Goal: Task Accomplishment & Management: Use online tool/utility

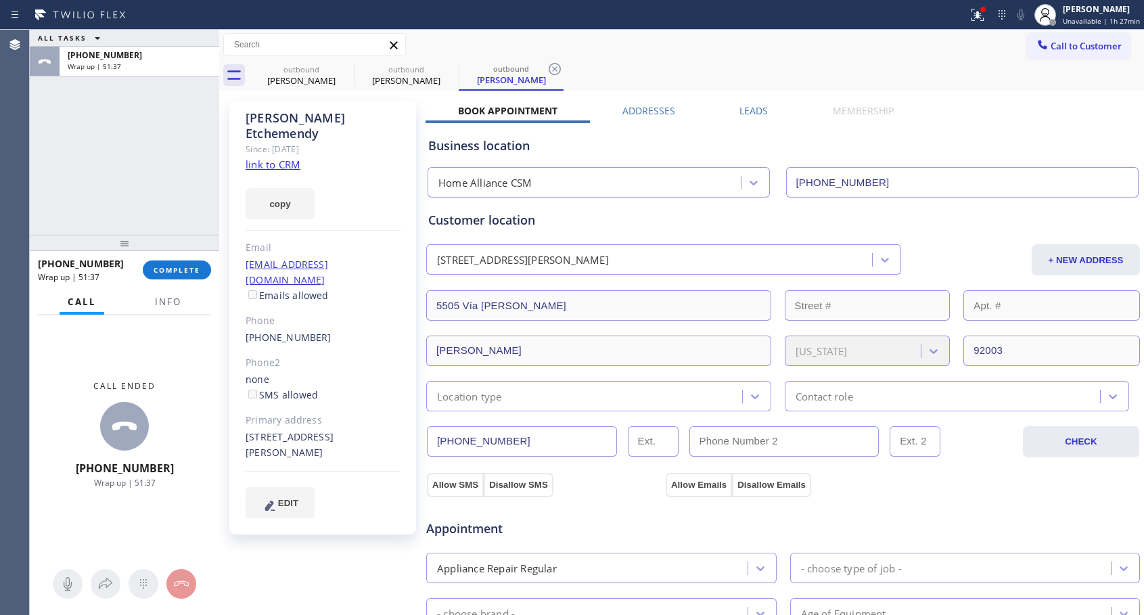
click at [179, 262] on button "COMPLETE" at bounding box center [177, 269] width 68 height 19
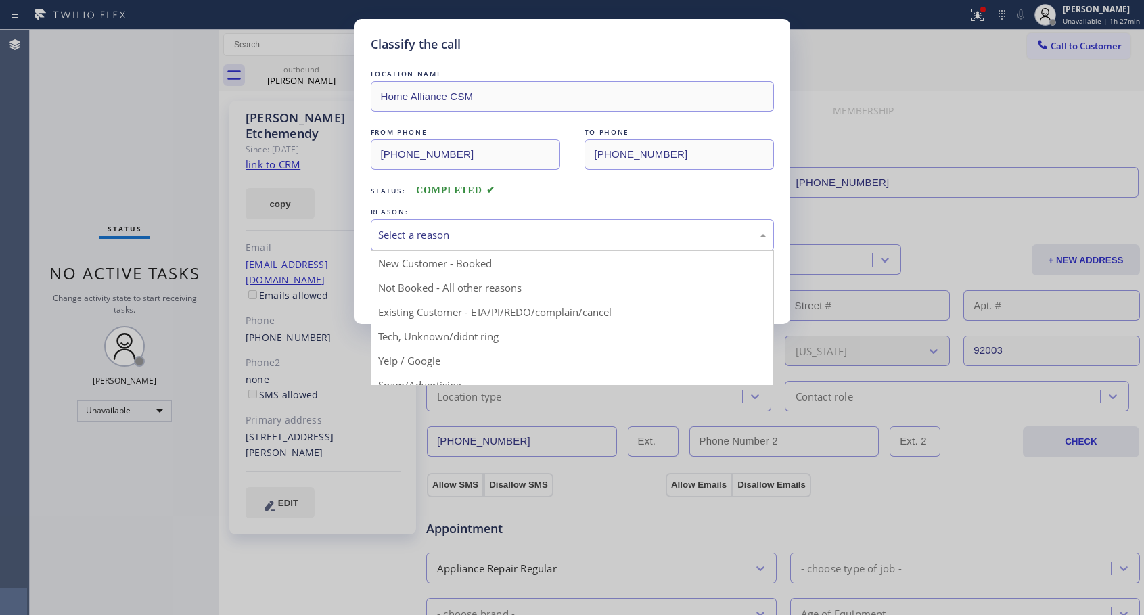
click at [452, 248] on div "Select a reason" at bounding box center [572, 235] width 403 height 32
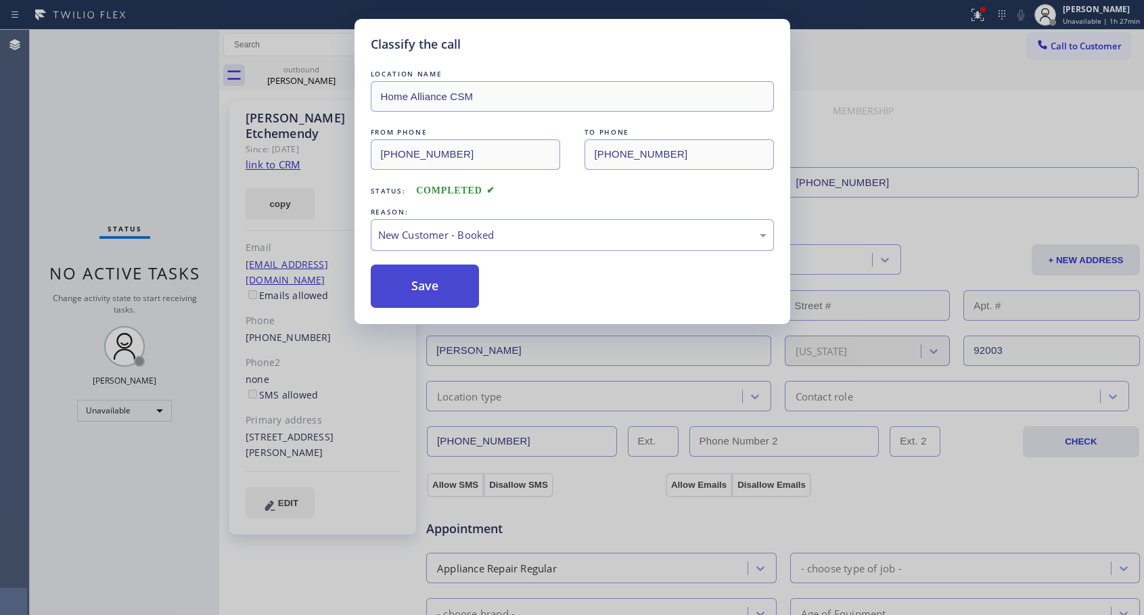
click at [441, 279] on button "Save" at bounding box center [425, 286] width 109 height 43
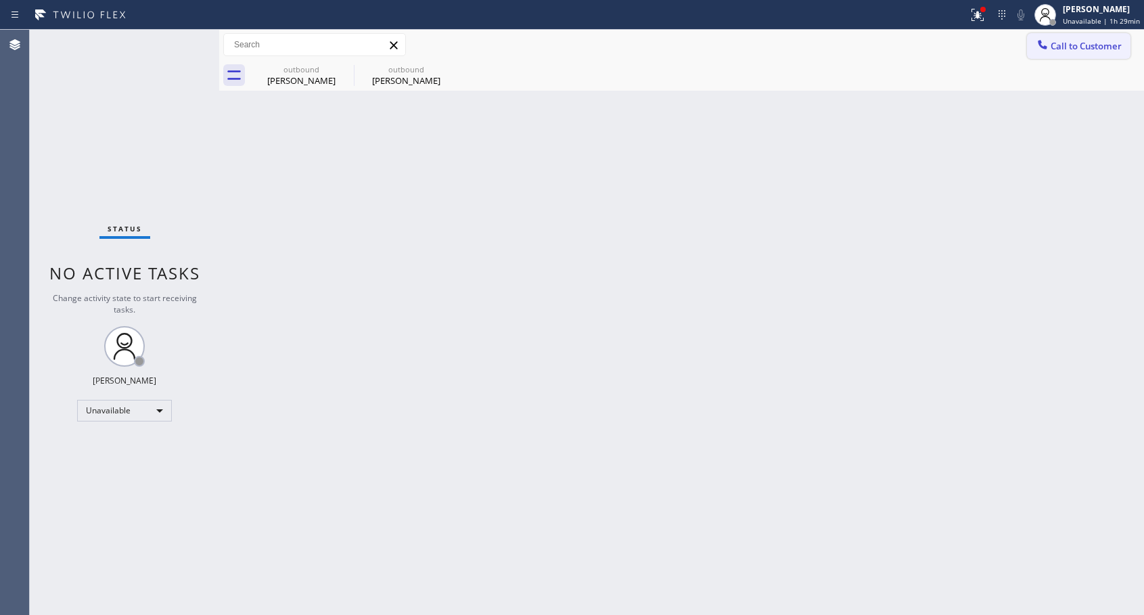
click at [1063, 47] on span "Call to Customer" at bounding box center [1086, 46] width 71 height 12
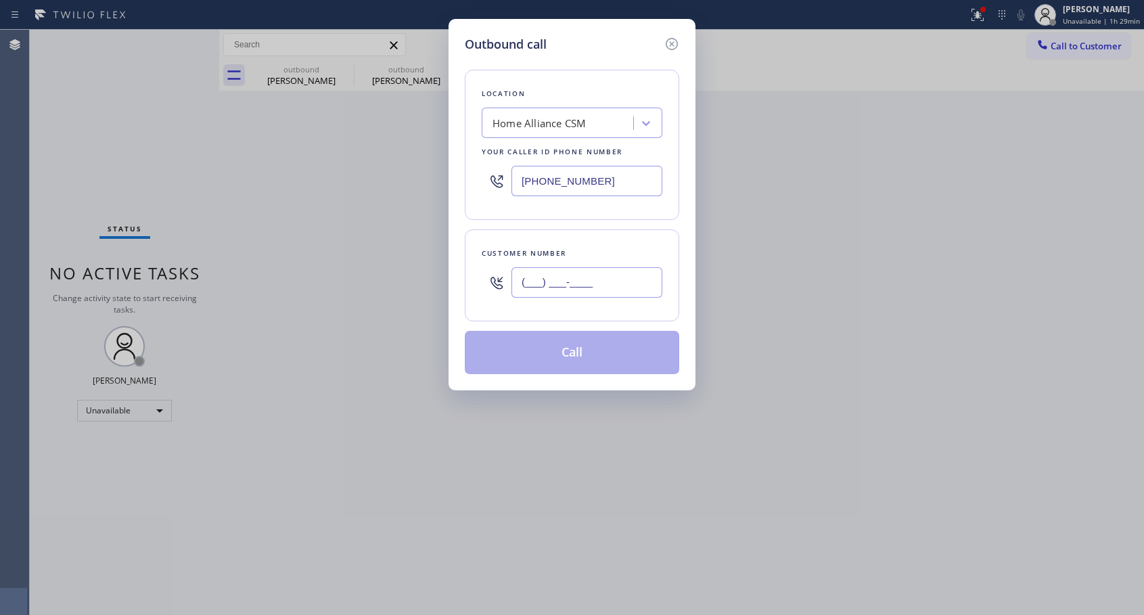
click at [608, 288] on input "(___) ___-____" at bounding box center [586, 282] width 151 height 30
paste input "415) 516-1338"
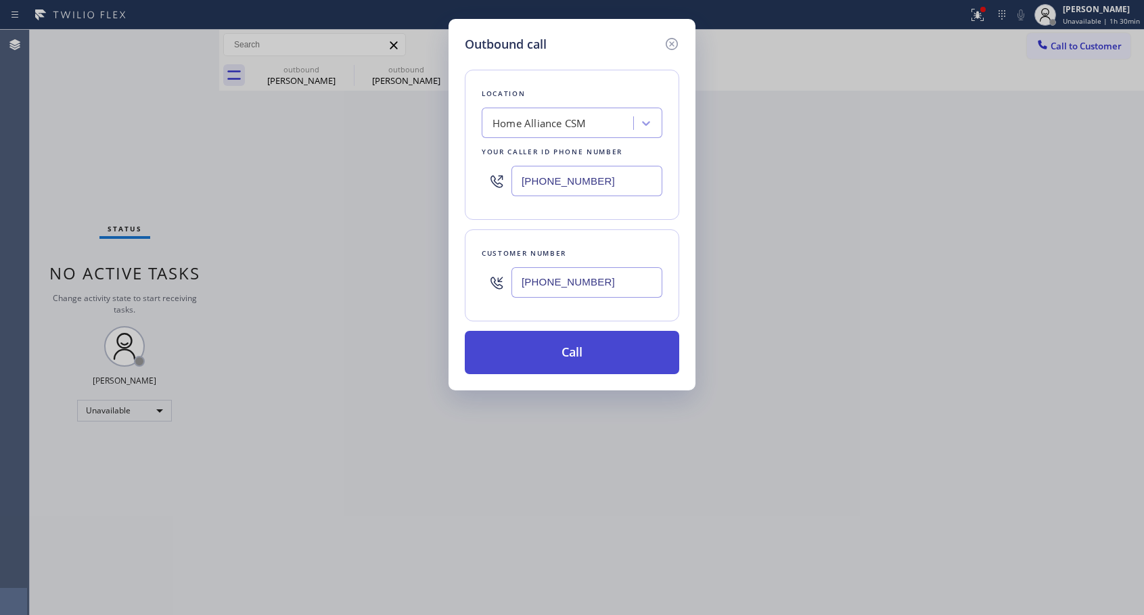
type input "[PHONE_NUMBER]"
click at [637, 357] on button "Call" at bounding box center [572, 352] width 214 height 43
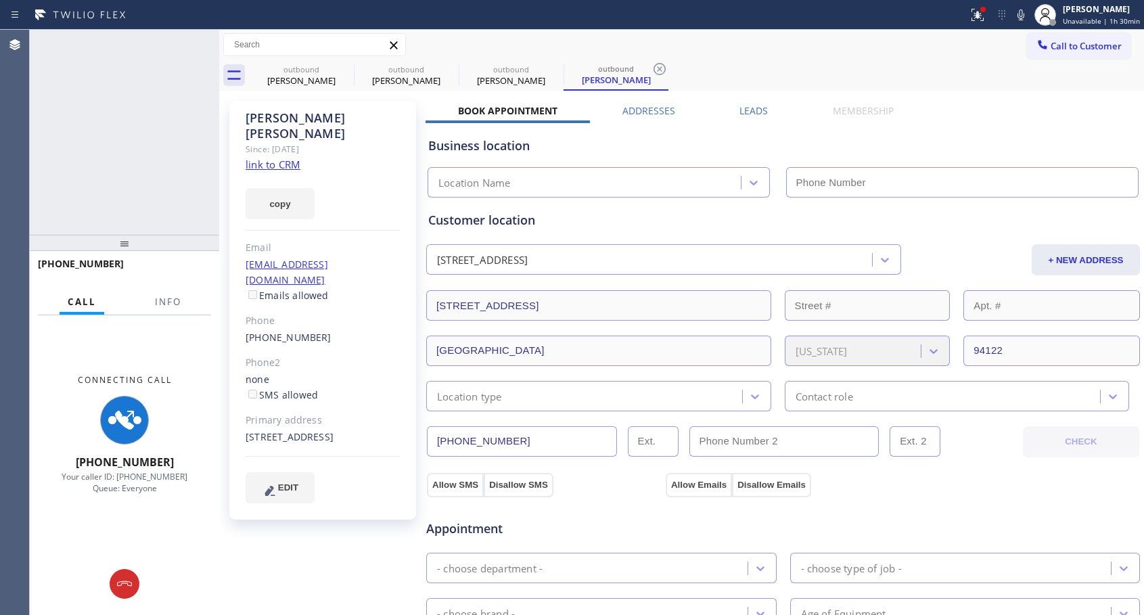
type input "[PHONE_NUMBER]"
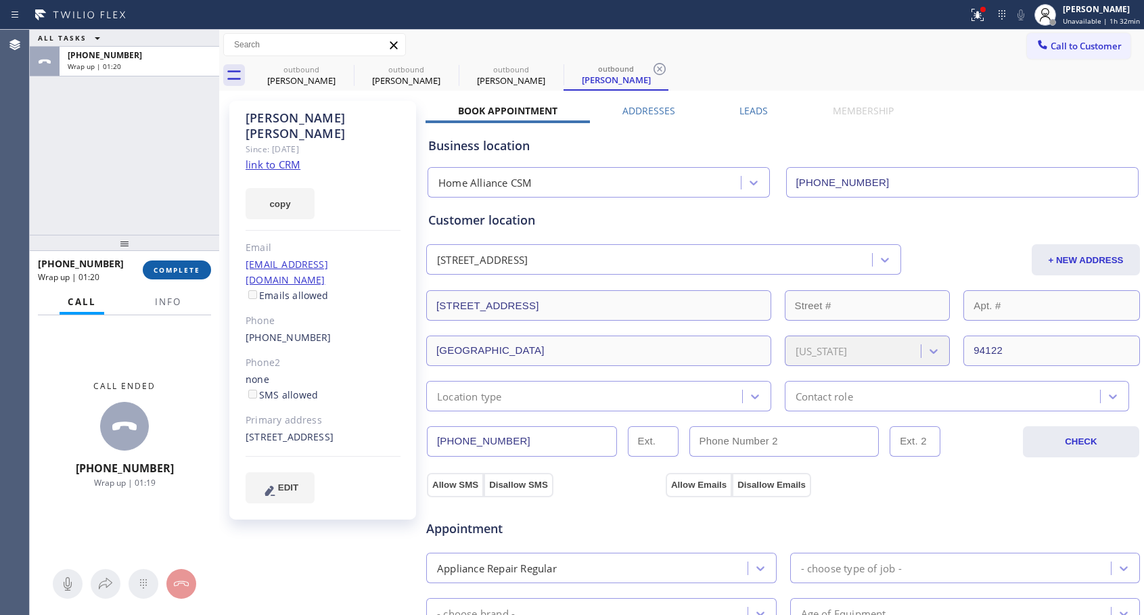
click at [157, 269] on span "COMPLETE" at bounding box center [177, 269] width 47 height 9
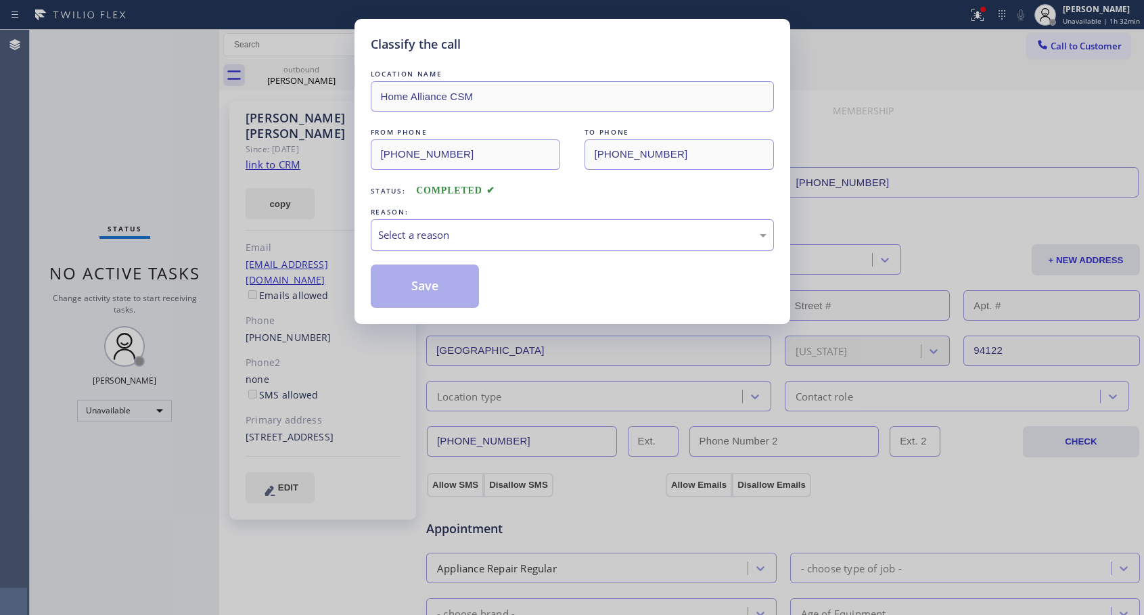
click at [474, 234] on div "Select a reason" at bounding box center [572, 235] width 388 height 16
click at [417, 284] on button "Save" at bounding box center [425, 286] width 109 height 43
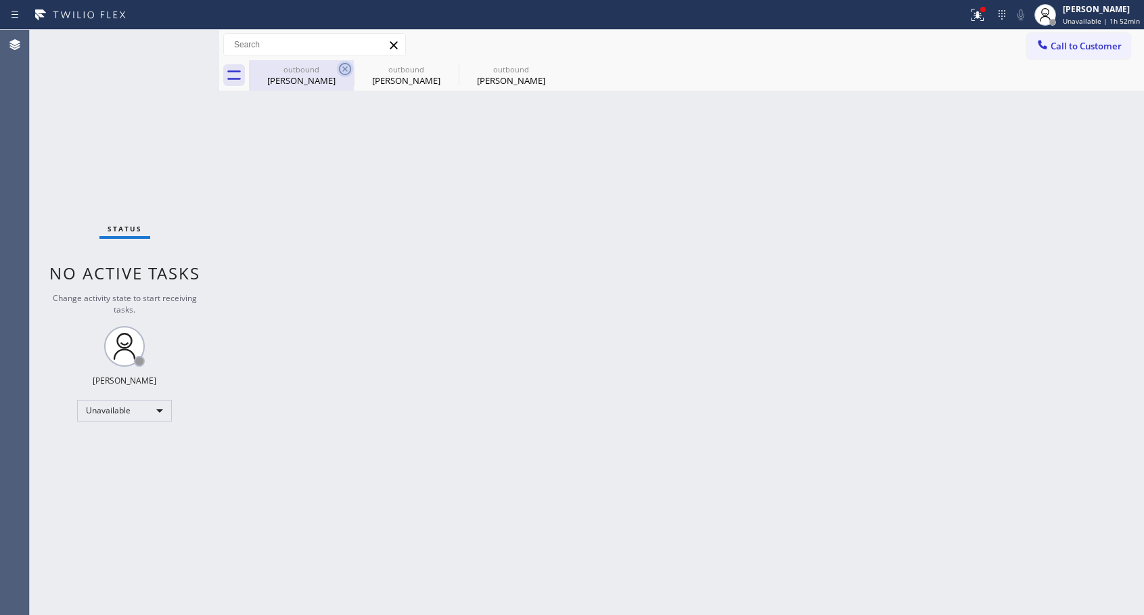
click at [349, 65] on icon at bounding box center [345, 69] width 12 height 12
click at [0, 0] on icon at bounding box center [0, 0] width 0 height 0
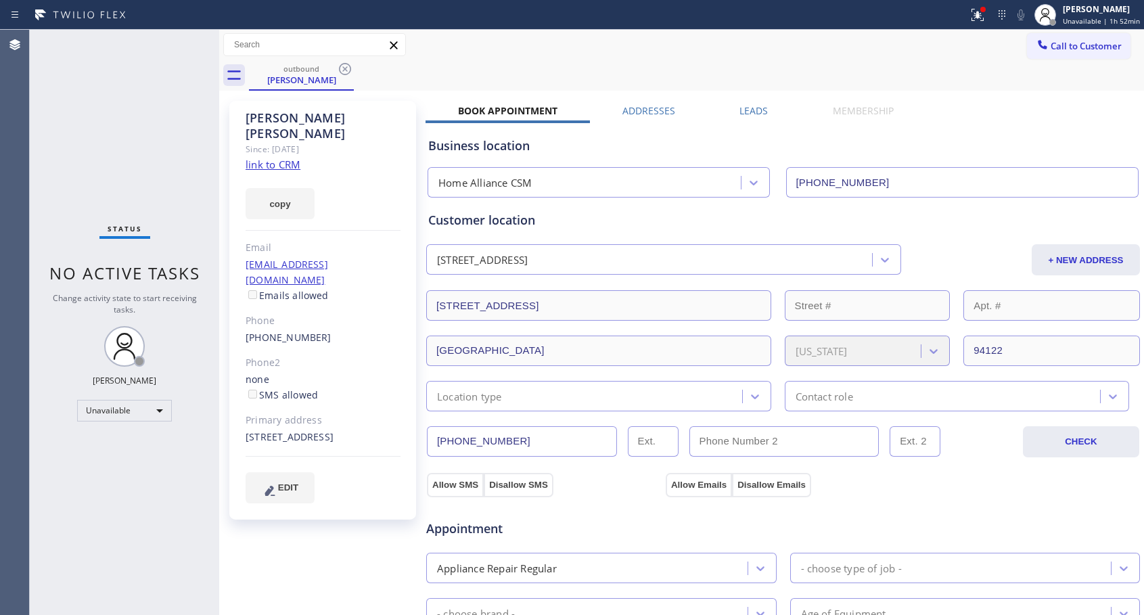
click at [349, 65] on icon at bounding box center [345, 69] width 12 height 12
click at [349, 65] on div "outbound [PERSON_NAME]" at bounding box center [696, 75] width 895 height 30
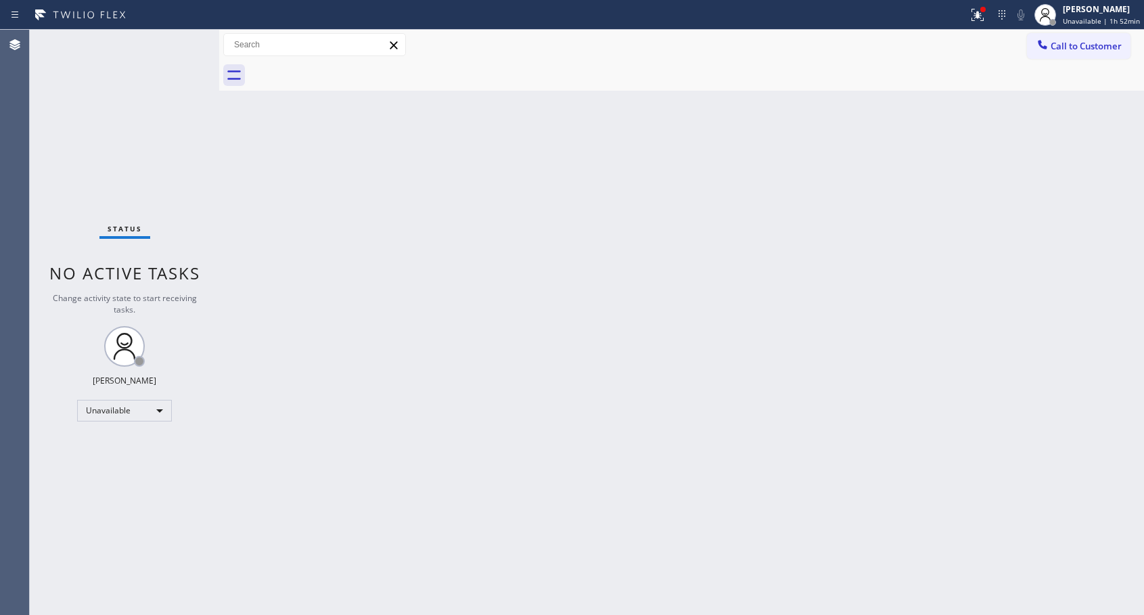
click at [1059, 51] on span "Call to Customer" at bounding box center [1086, 46] width 71 height 12
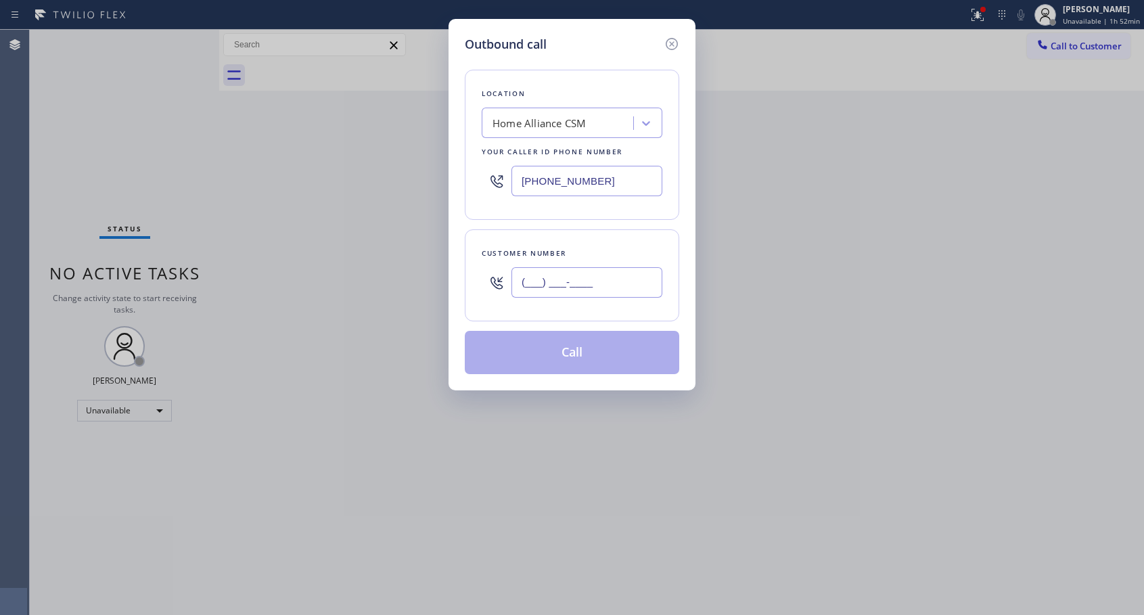
click at [543, 280] on input "(___) ___-____" at bounding box center [586, 282] width 151 height 30
paste input "650) 868-3527"
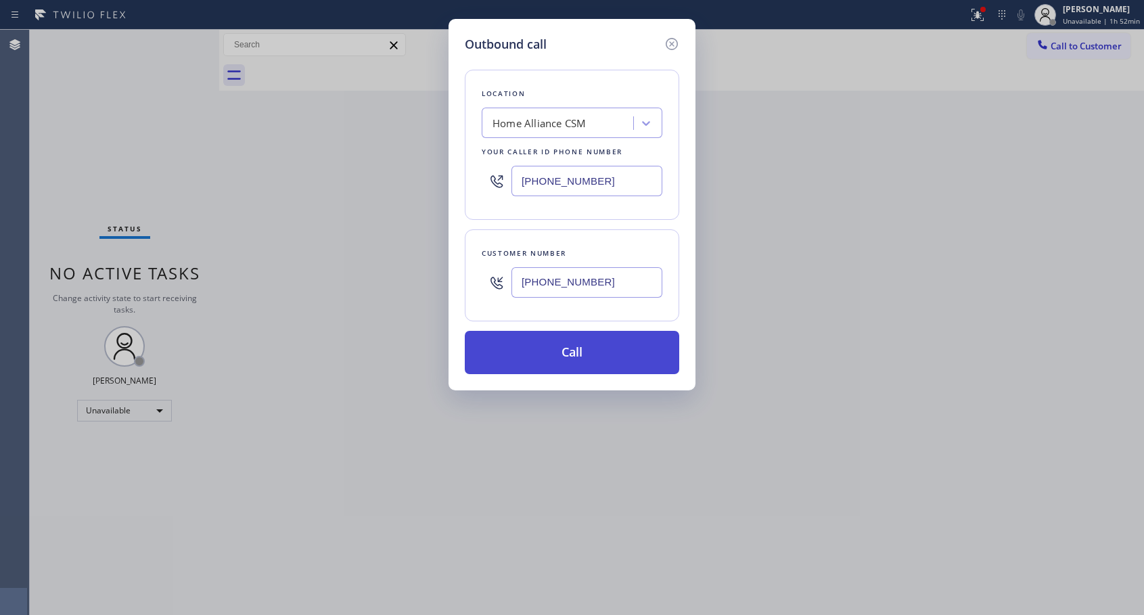
type input "[PHONE_NUMBER]"
click at [590, 352] on button "Call" at bounding box center [572, 352] width 214 height 43
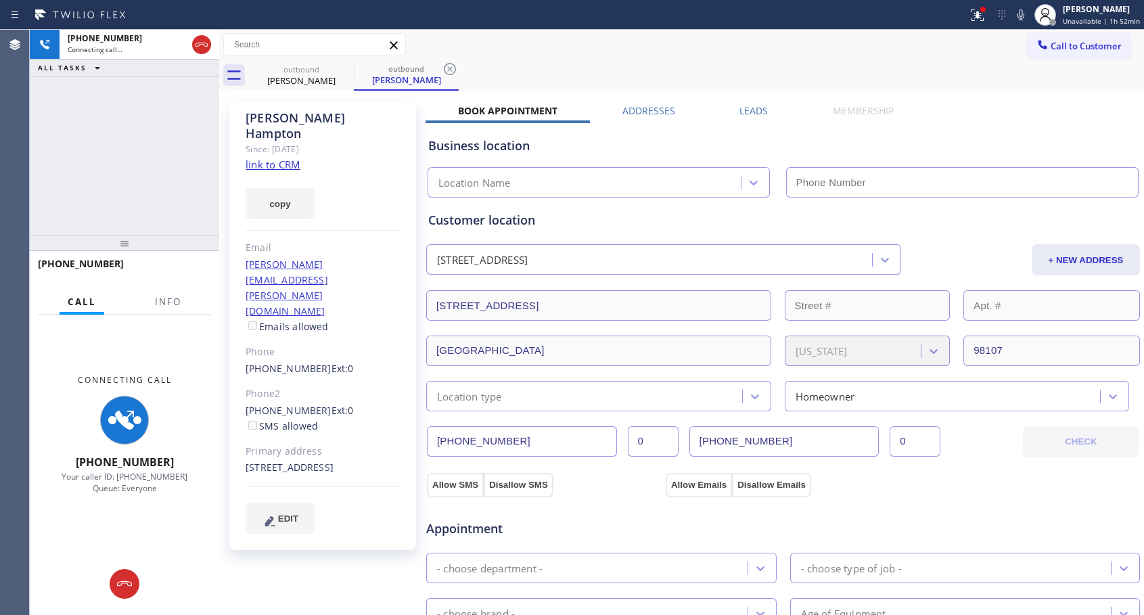
type input "[PHONE_NUMBER]"
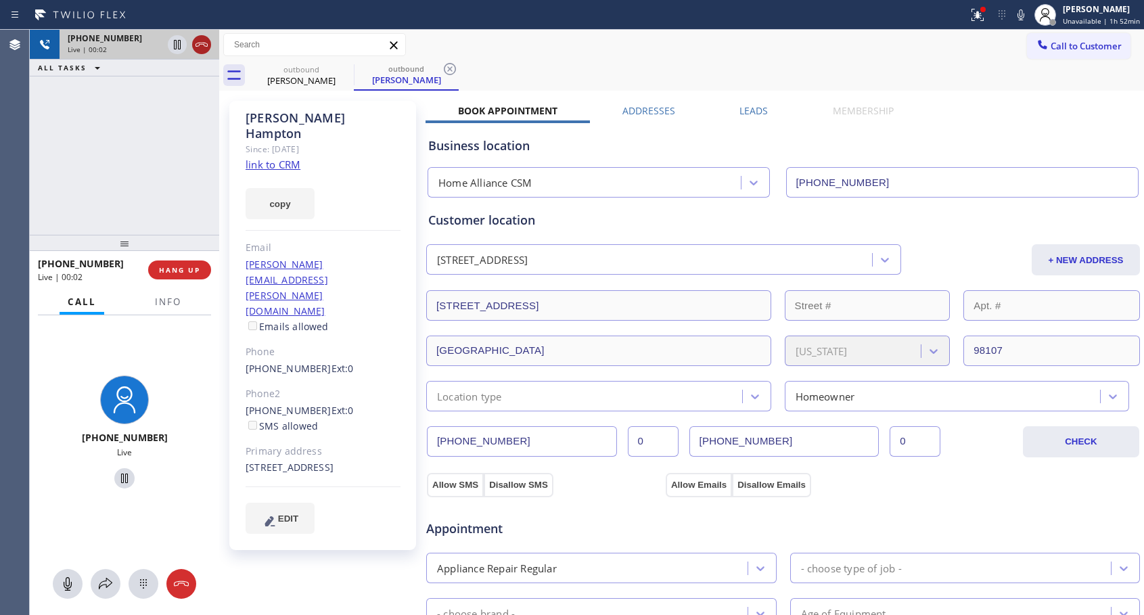
click at [202, 46] on icon at bounding box center [201, 45] width 16 height 16
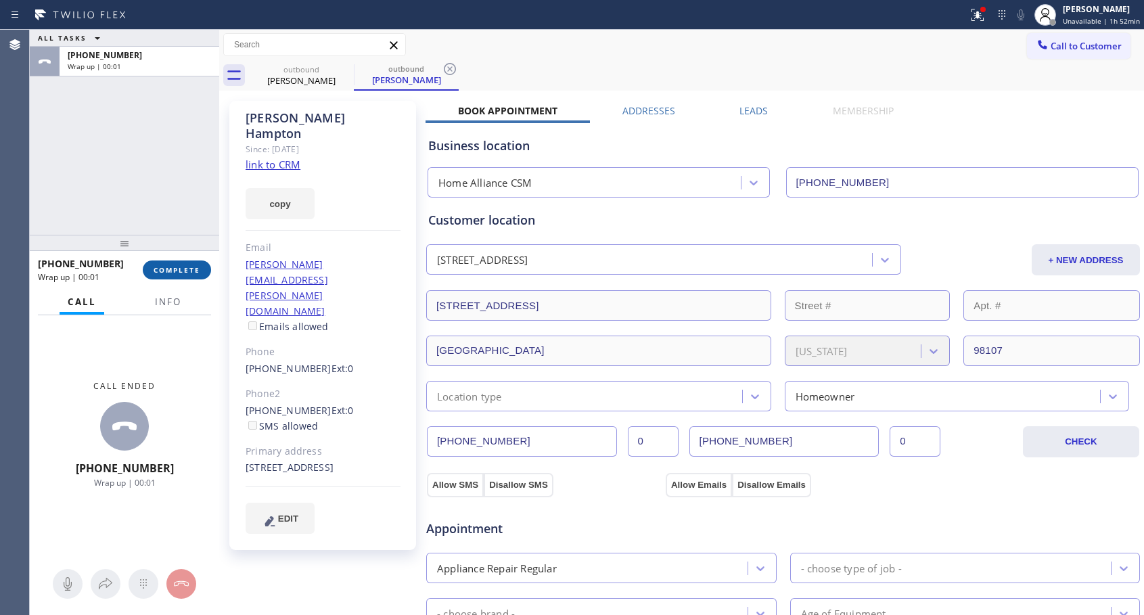
click at [177, 273] on span "COMPLETE" at bounding box center [177, 269] width 47 height 9
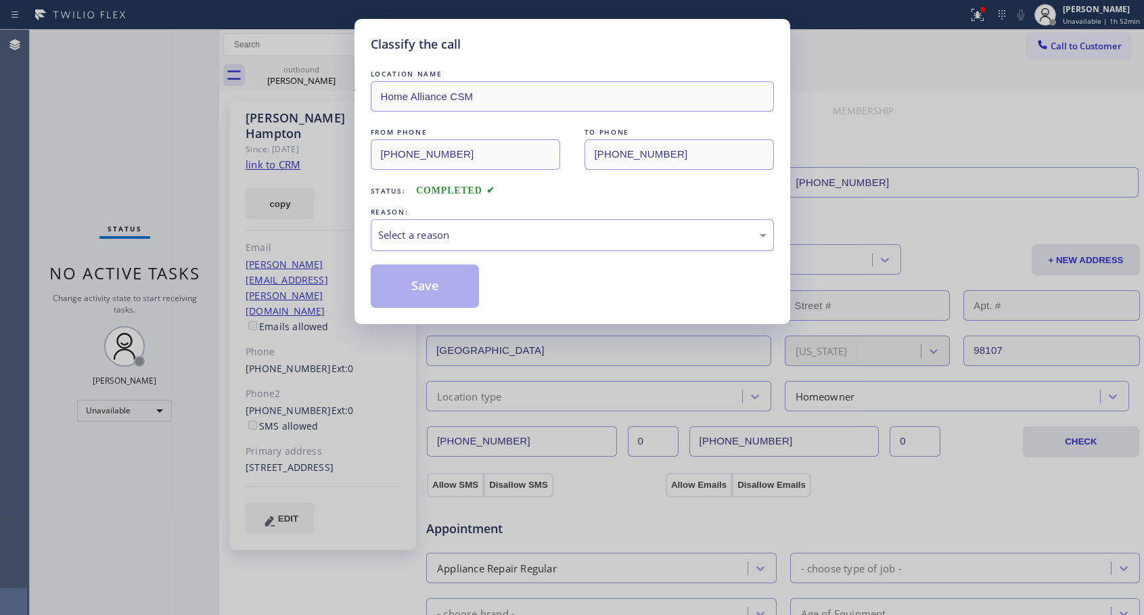
click at [616, 237] on div "Select a reason" at bounding box center [572, 235] width 388 height 16
click at [444, 305] on button "Save" at bounding box center [425, 286] width 109 height 43
